Goal: Entertainment & Leisure: Consume media (video, audio)

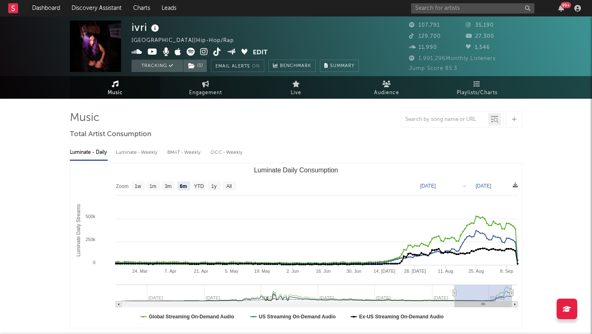
select select "6m"
click at [445, 11] on input "text" at bounding box center [472, 8] width 123 height 10
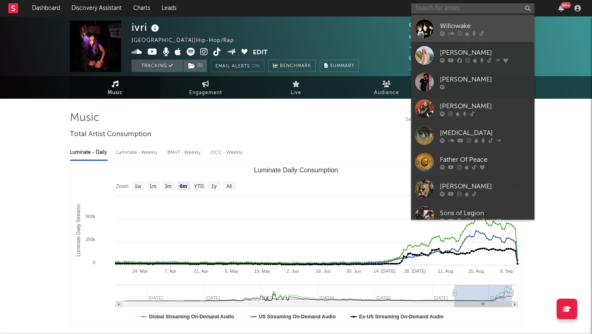
scroll to position [76, 0]
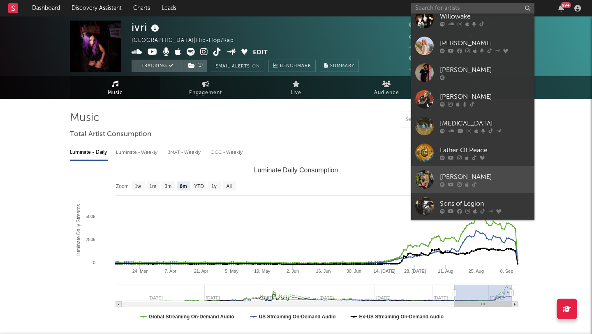
click at [481, 174] on div "[PERSON_NAME]" at bounding box center [485, 177] width 90 height 10
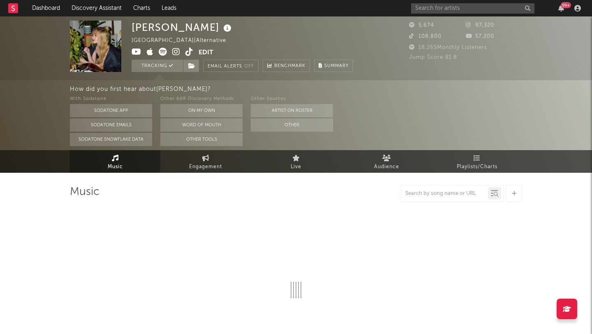
select select "1w"
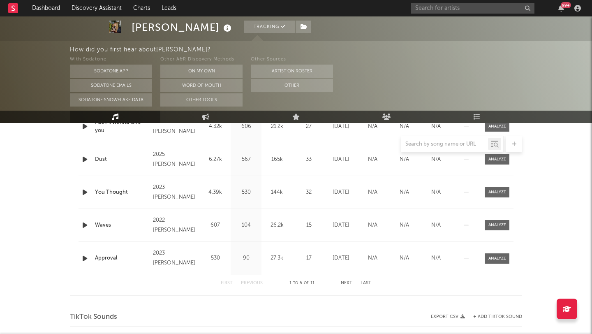
scroll to position [373, 0]
click at [84, 226] on icon "button" at bounding box center [85, 226] width 9 height 10
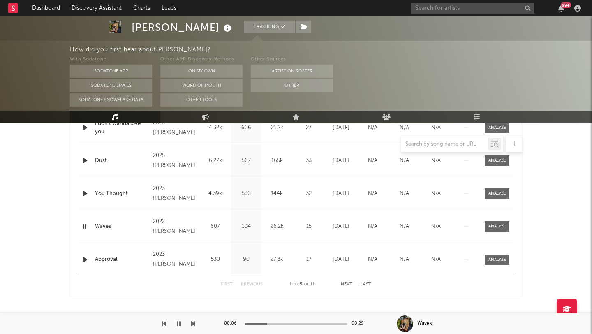
click at [82, 223] on icon "button" at bounding box center [85, 226] width 8 height 10
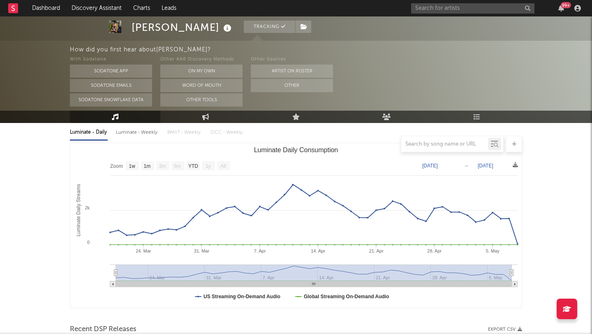
scroll to position [0, 0]
